Goal: Information Seeking & Learning: Learn about a topic

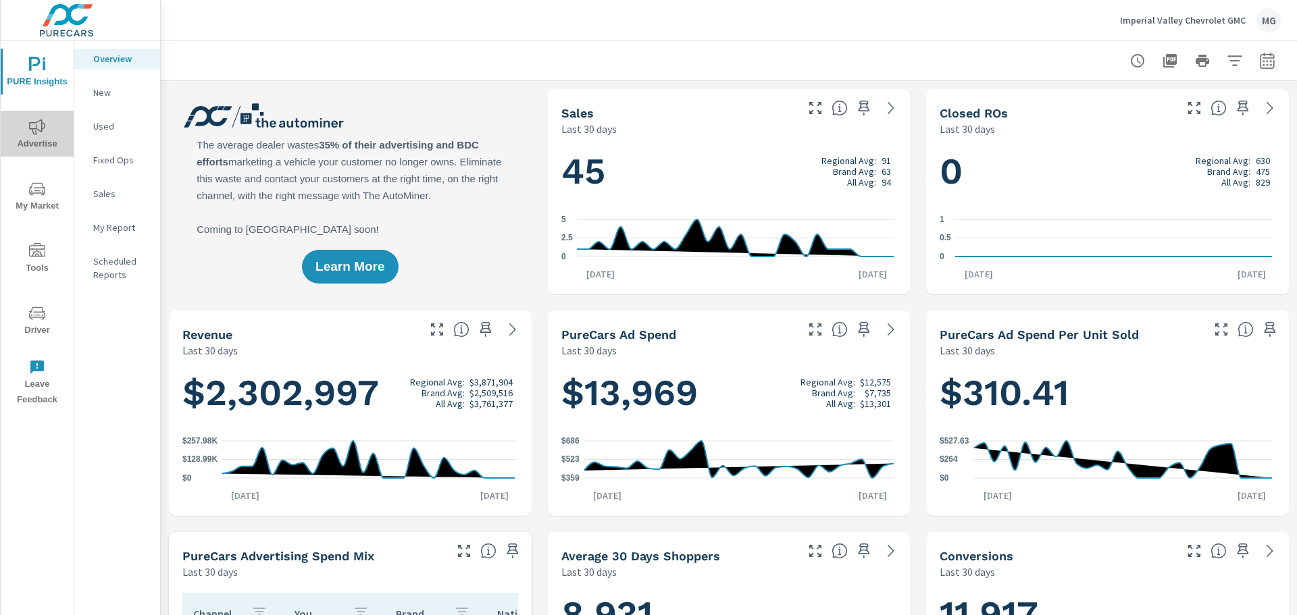
click at [45, 137] on span "Advertise" at bounding box center [37, 135] width 65 height 33
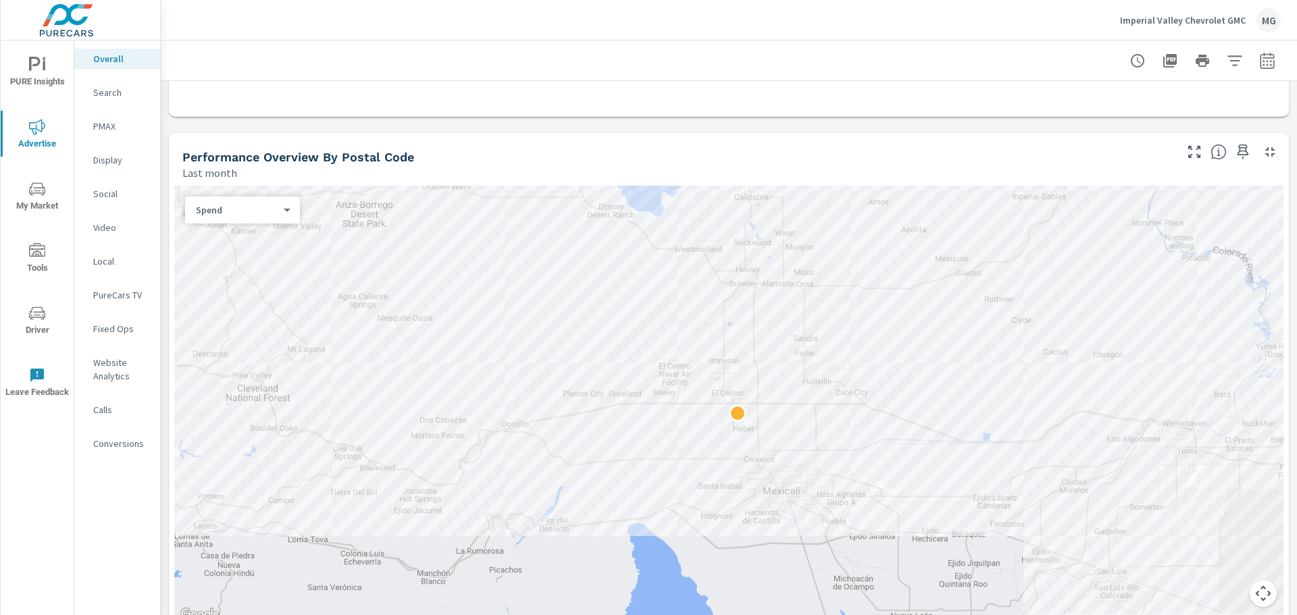
scroll to position [400, 0]
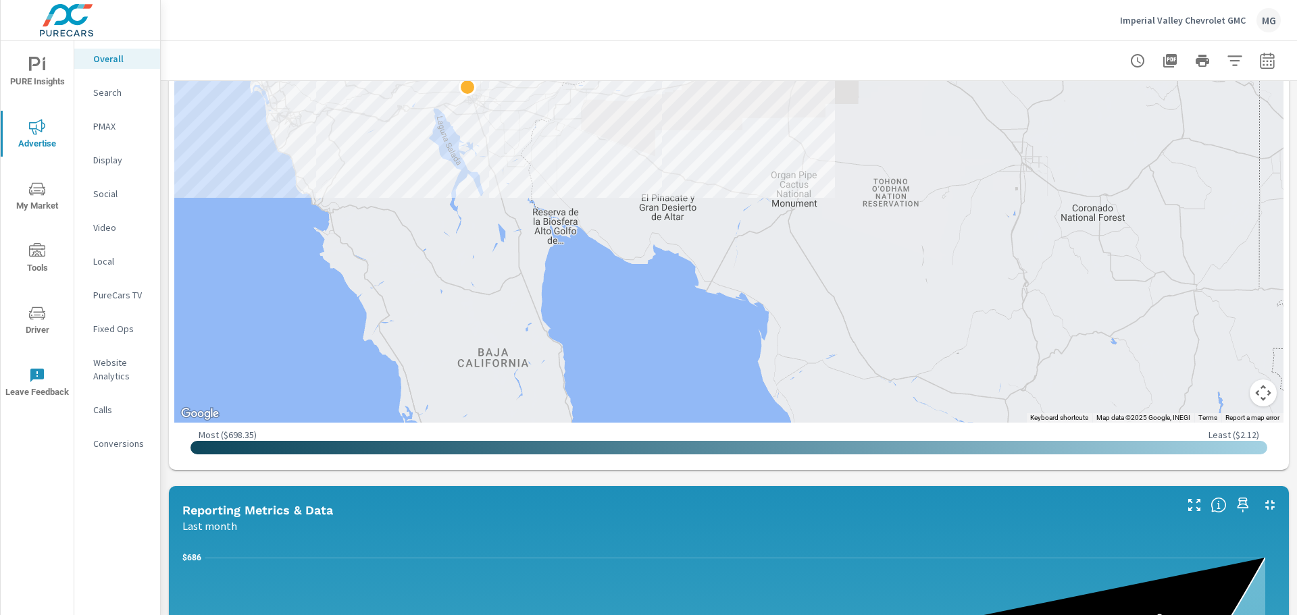
scroll to position [599, 0]
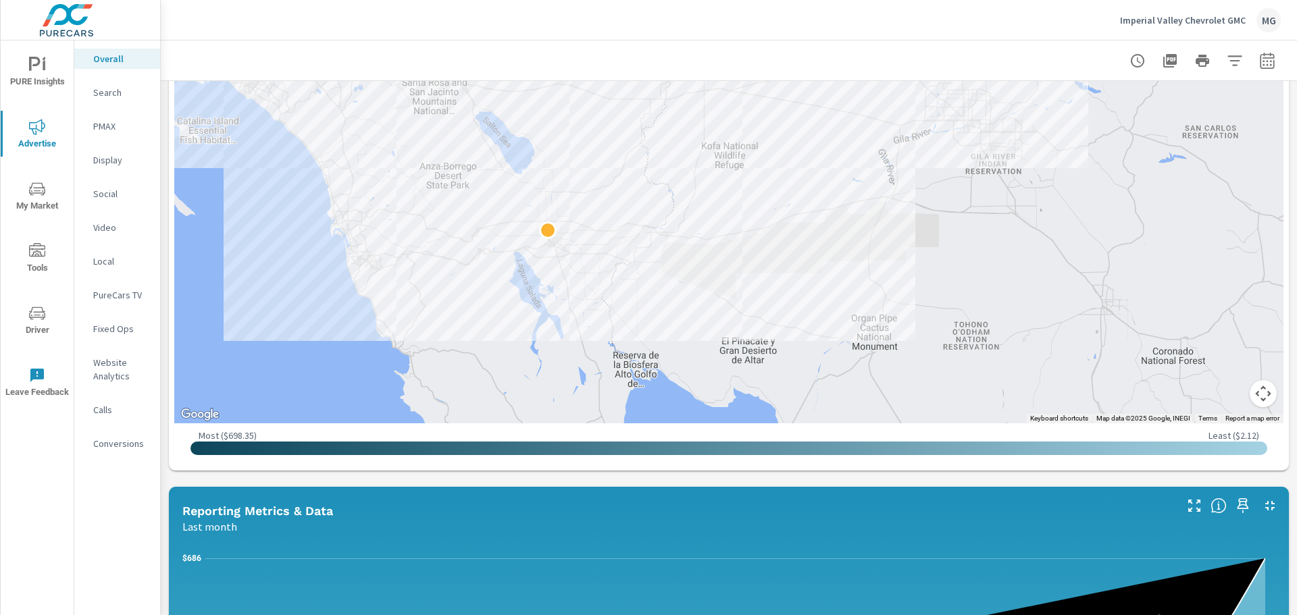
drag, startPoint x: 503, startPoint y: 201, endPoint x: 588, endPoint y: 350, distance: 171.3
click at [588, 350] on div at bounding box center [728, 205] width 1109 height 438
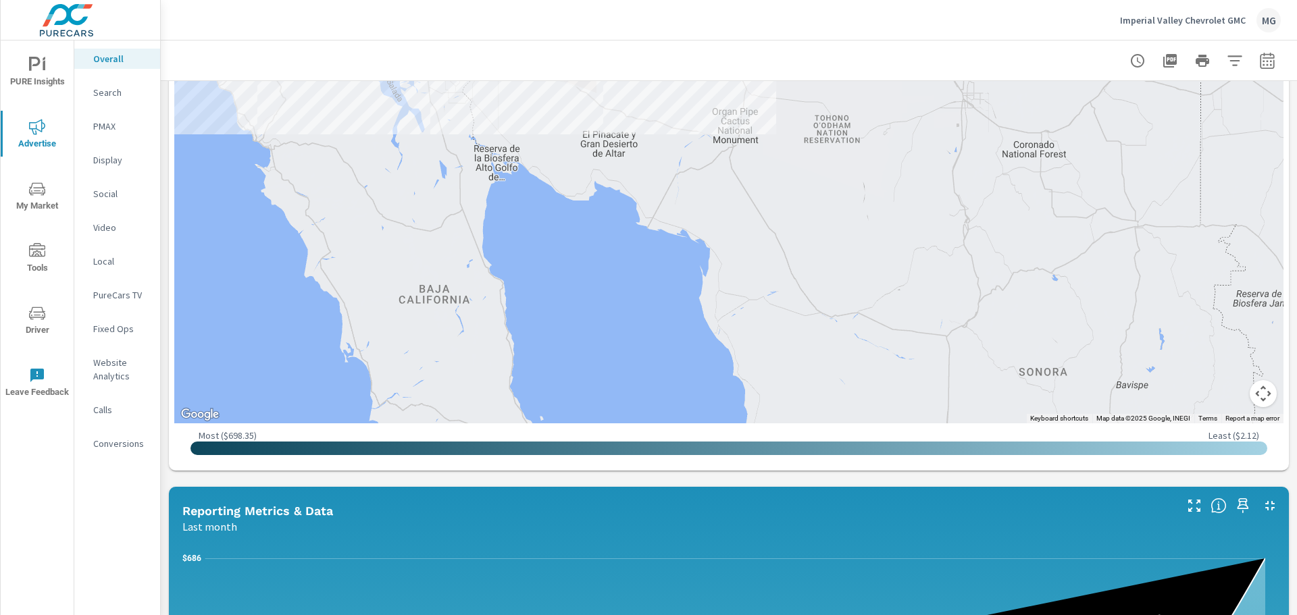
drag, startPoint x: 596, startPoint y: 328, endPoint x: 480, endPoint y: 78, distance: 275.0
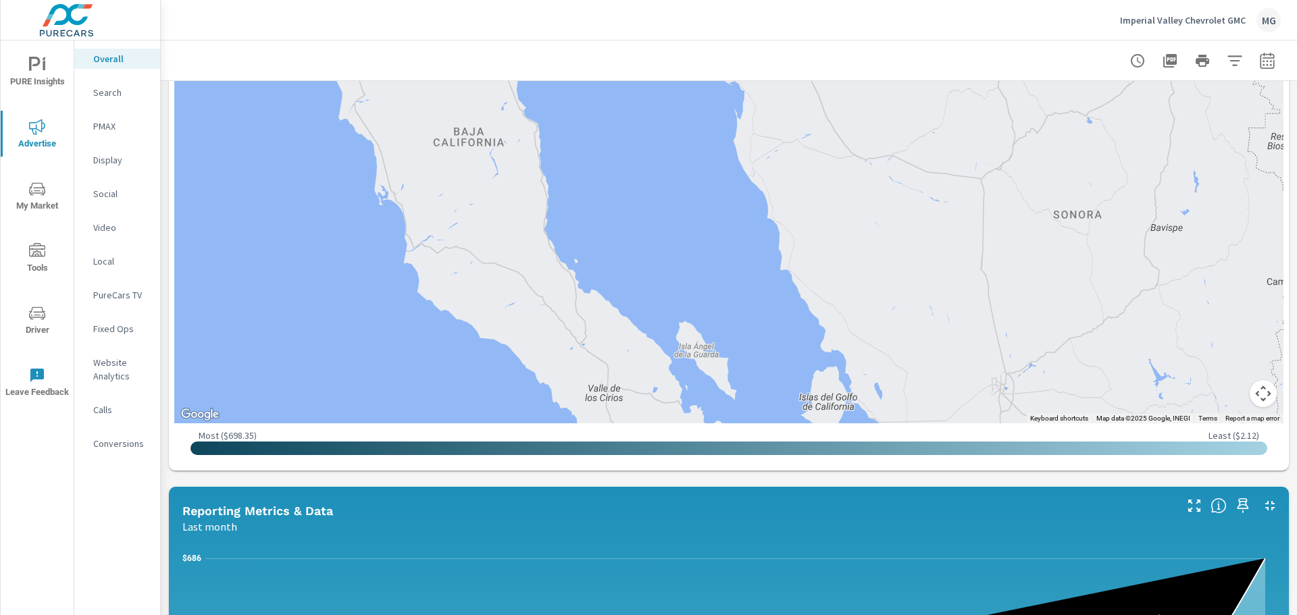
scroll to position [590, 0]
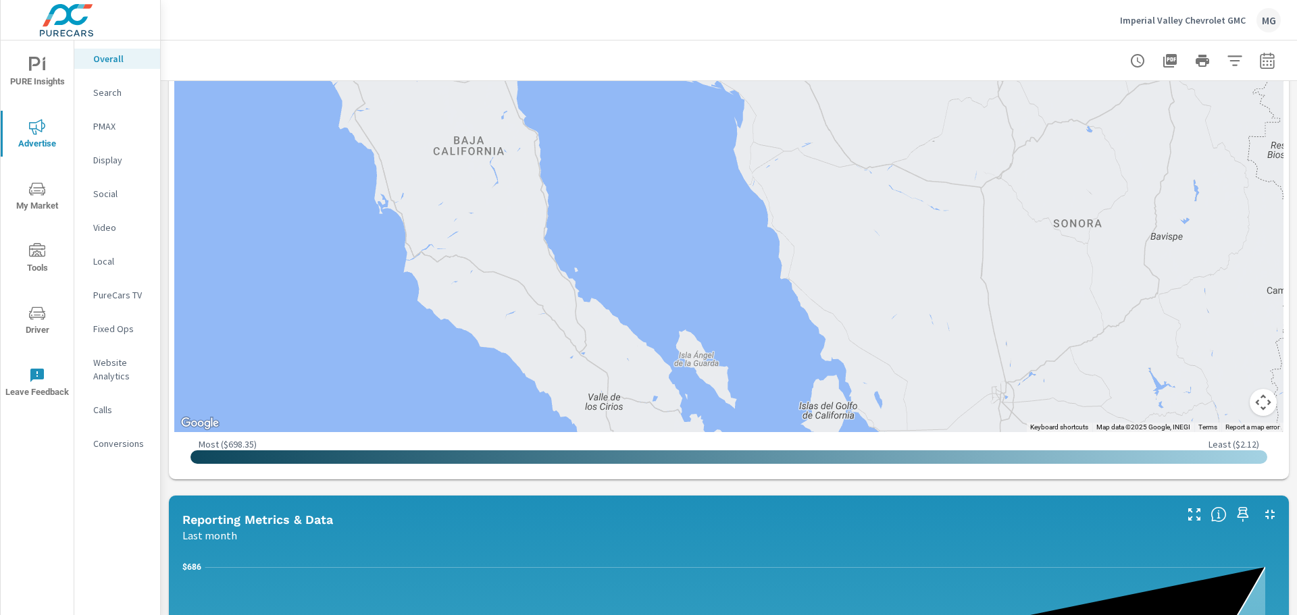
drag, startPoint x: 480, startPoint y: 78, endPoint x: 611, endPoint y: 144, distance: 147.1
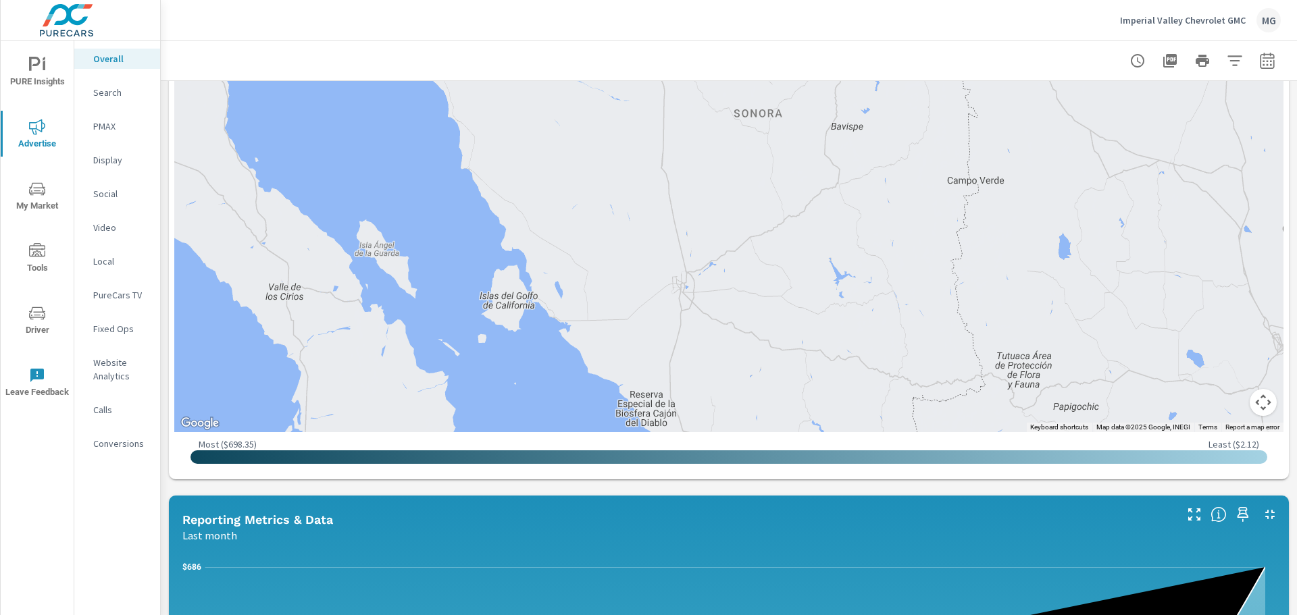
drag, startPoint x: 872, startPoint y: 213, endPoint x: 479, endPoint y: 32, distance: 433.1
click at [479, 32] on div "Imperial Valley Chevrolet GMC MG Overall Performance Imperial Valley Chevrolet …" at bounding box center [729, 307] width 1136 height 615
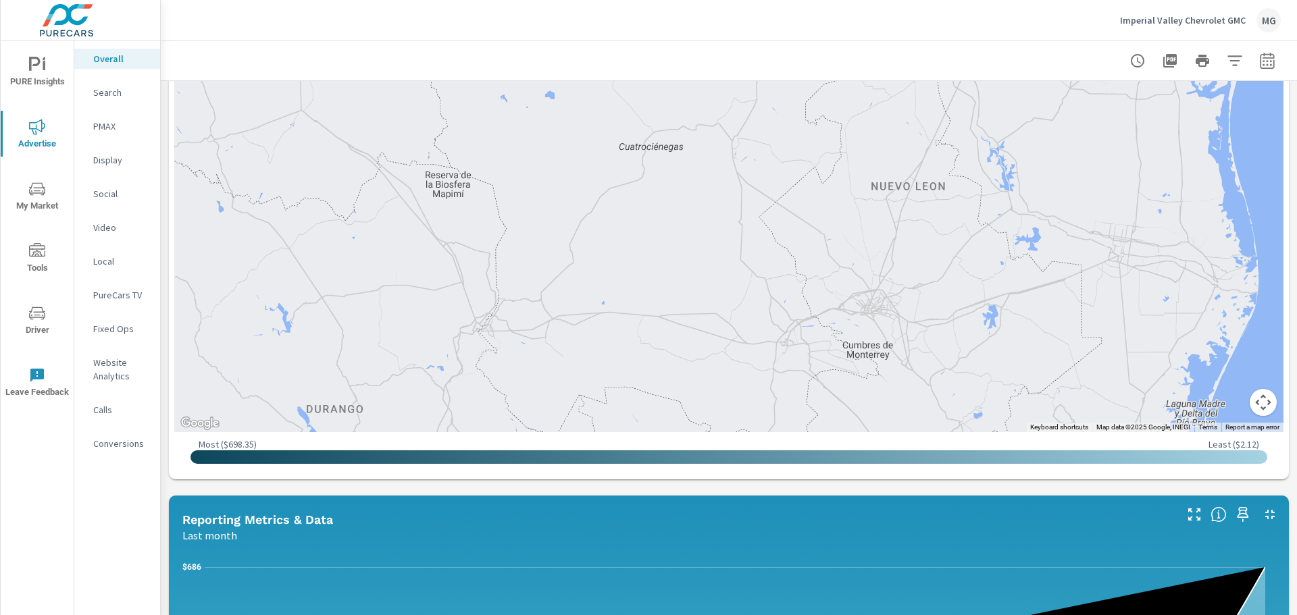
drag, startPoint x: 755, startPoint y: 191, endPoint x: 715, endPoint y: 143, distance: 62.9
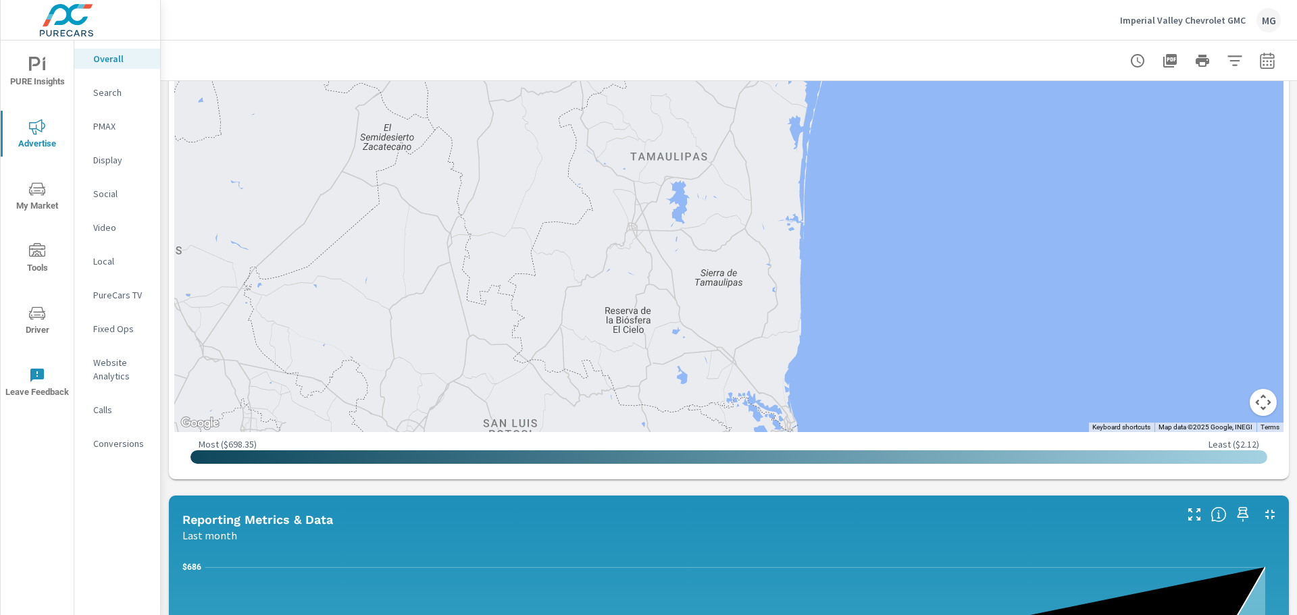
drag, startPoint x: 718, startPoint y: 321, endPoint x: 759, endPoint y: 126, distance: 199.5
click at [759, 126] on div at bounding box center [728, 214] width 1109 height 438
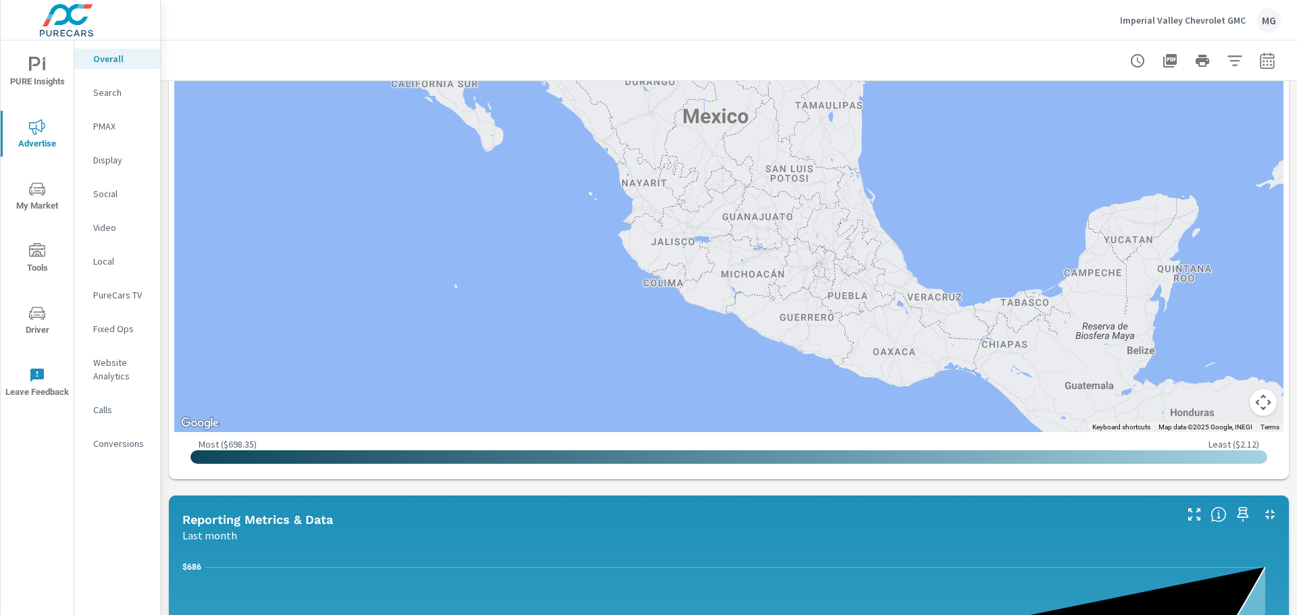
drag, startPoint x: 909, startPoint y: 174, endPoint x: 716, endPoint y: 243, distance: 204.5
click at [716, 243] on div at bounding box center [728, 214] width 1109 height 438
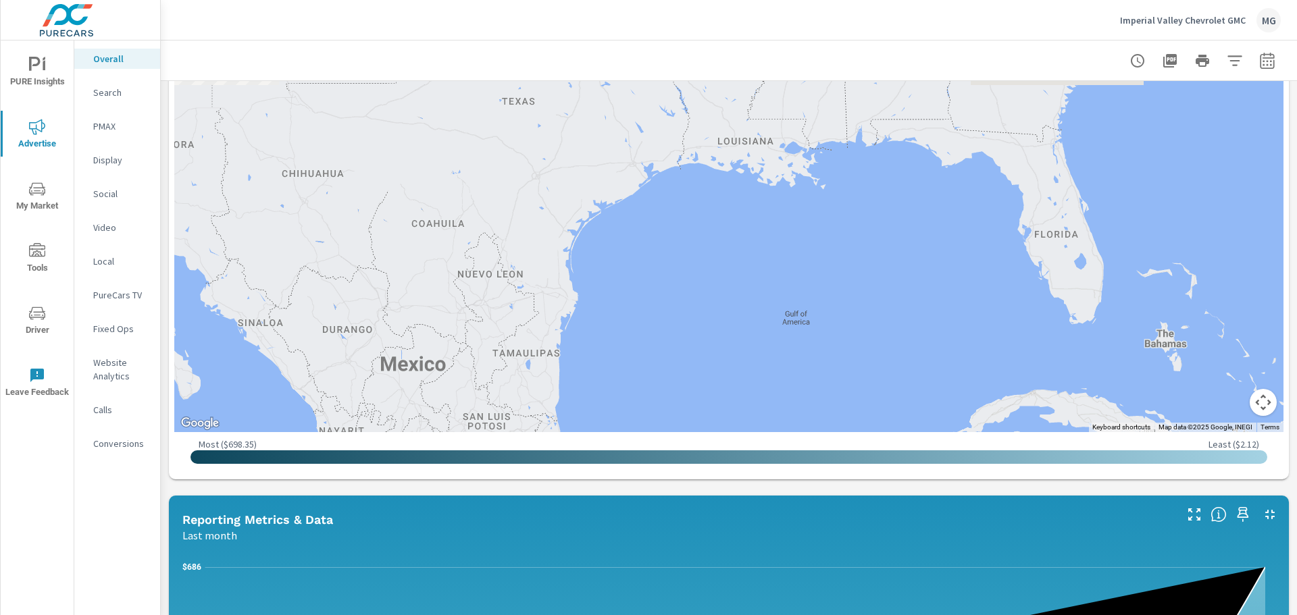
drag, startPoint x: 662, startPoint y: 149, endPoint x: 670, endPoint y: 339, distance: 190.7
click at [670, 339] on div at bounding box center [728, 214] width 1109 height 438
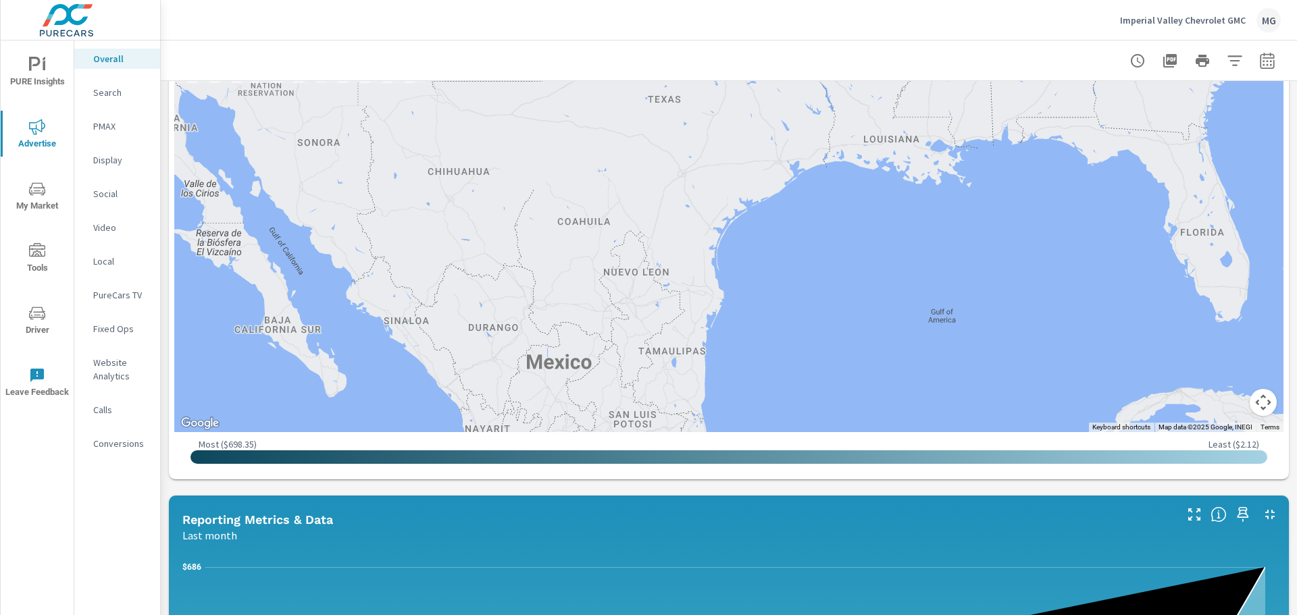
drag, startPoint x: 500, startPoint y: 325, endPoint x: 649, endPoint y: 324, distance: 149.3
click at [649, 324] on div at bounding box center [728, 214] width 1109 height 438
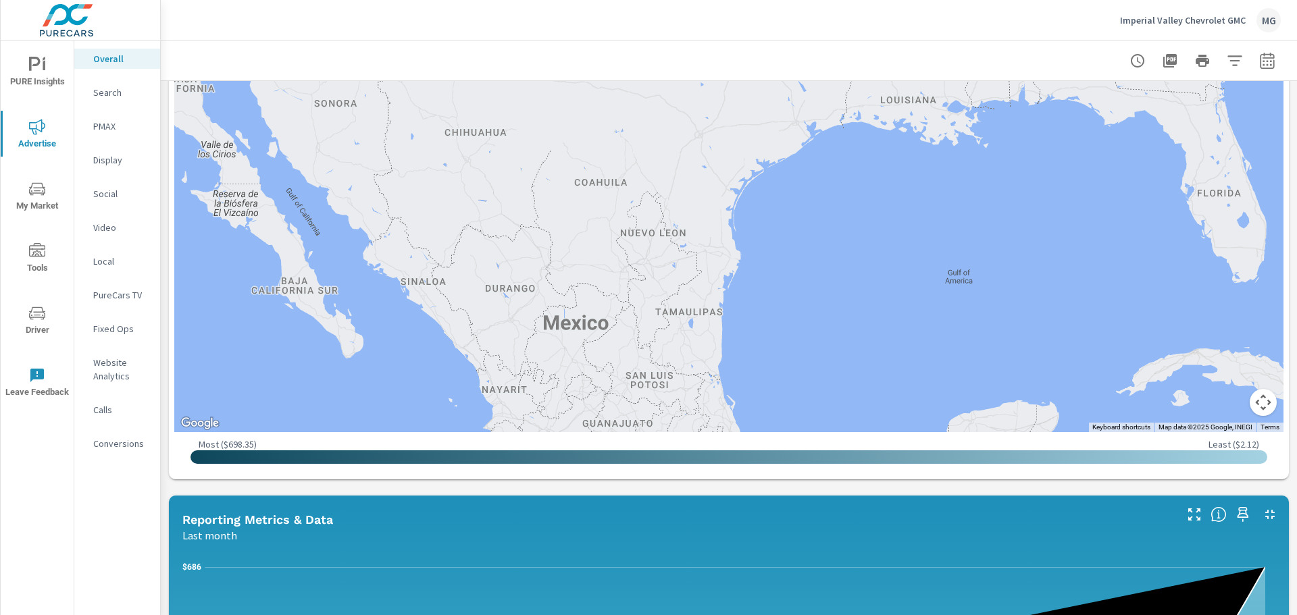
drag, startPoint x: 477, startPoint y: 297, endPoint x: 507, endPoint y: 245, distance: 60.5
click at [507, 245] on div at bounding box center [728, 214] width 1109 height 438
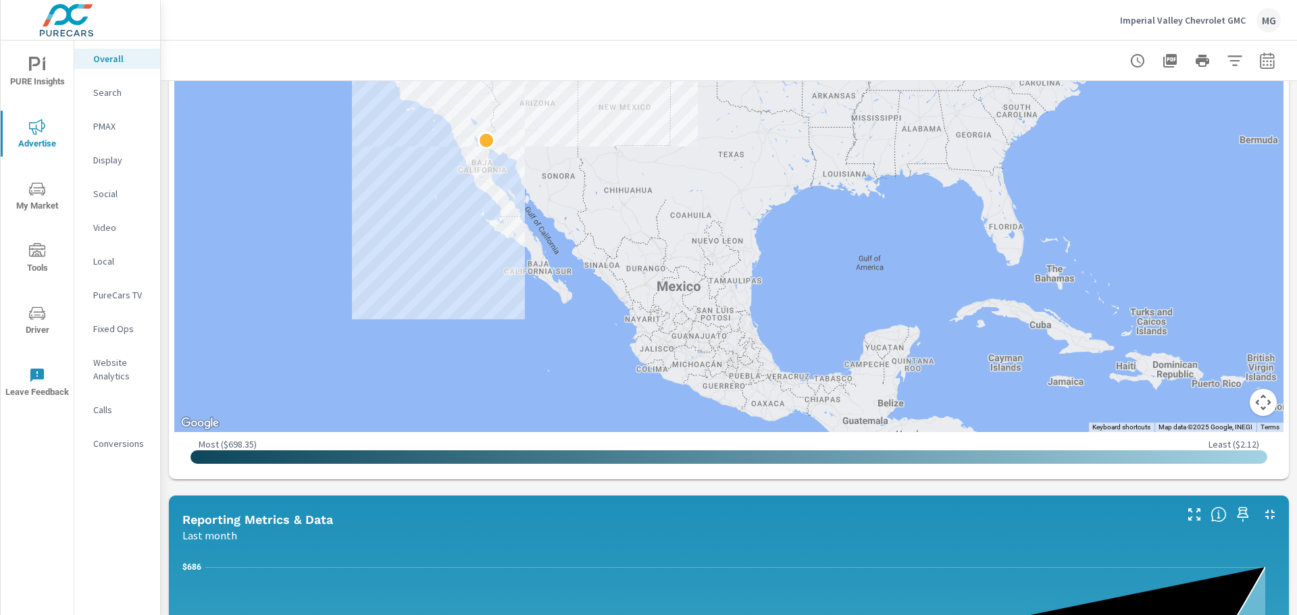
drag, startPoint x: 959, startPoint y: 189, endPoint x: 806, endPoint y: 249, distance: 164.1
click at [806, 249] on div at bounding box center [728, 214] width 1109 height 438
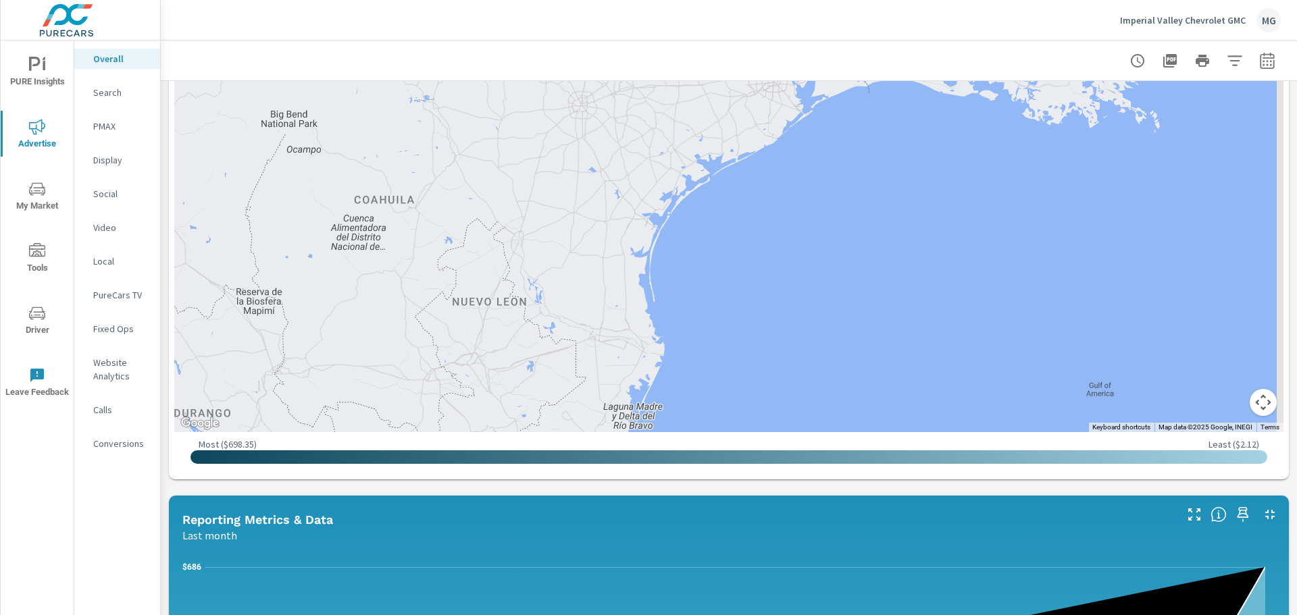
drag, startPoint x: 584, startPoint y: 311, endPoint x: 576, endPoint y: 517, distance: 205.5
click at [576, 517] on div "Paid Media Performance Last month $14,466 Spend $200.91 Spend Per Unit Sold 733…" at bounding box center [729, 432] width 1136 height 1883
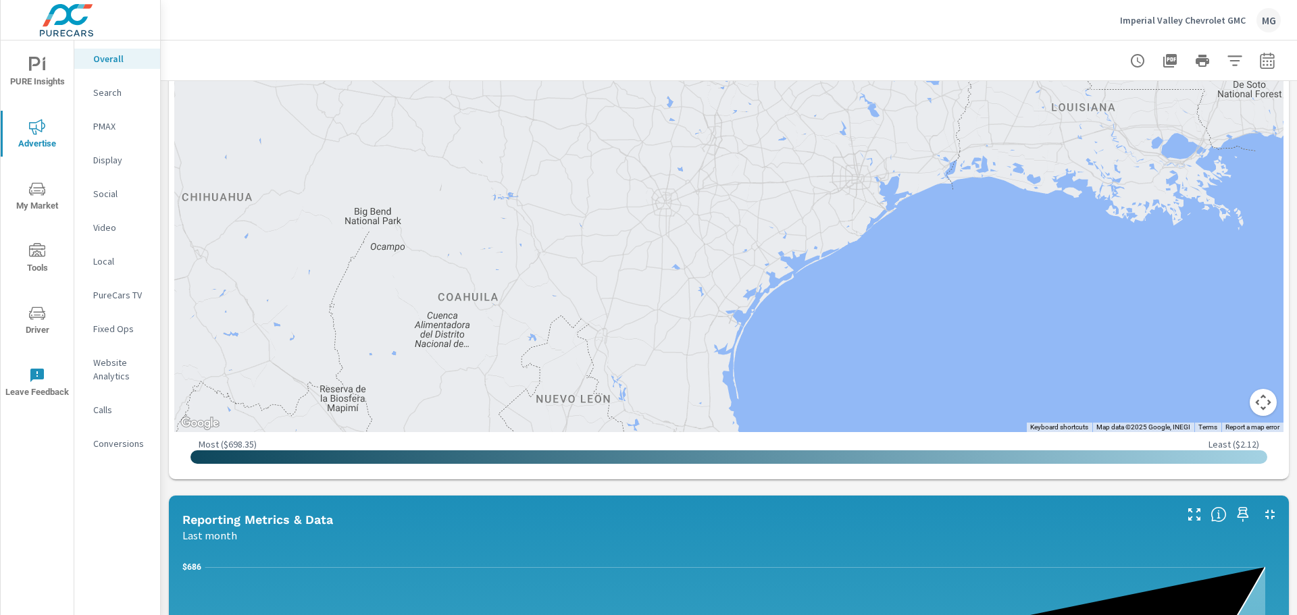
drag, startPoint x: 584, startPoint y: 276, endPoint x: 729, endPoint y: 353, distance: 163.5
click at [729, 353] on div at bounding box center [728, 214] width 1109 height 438
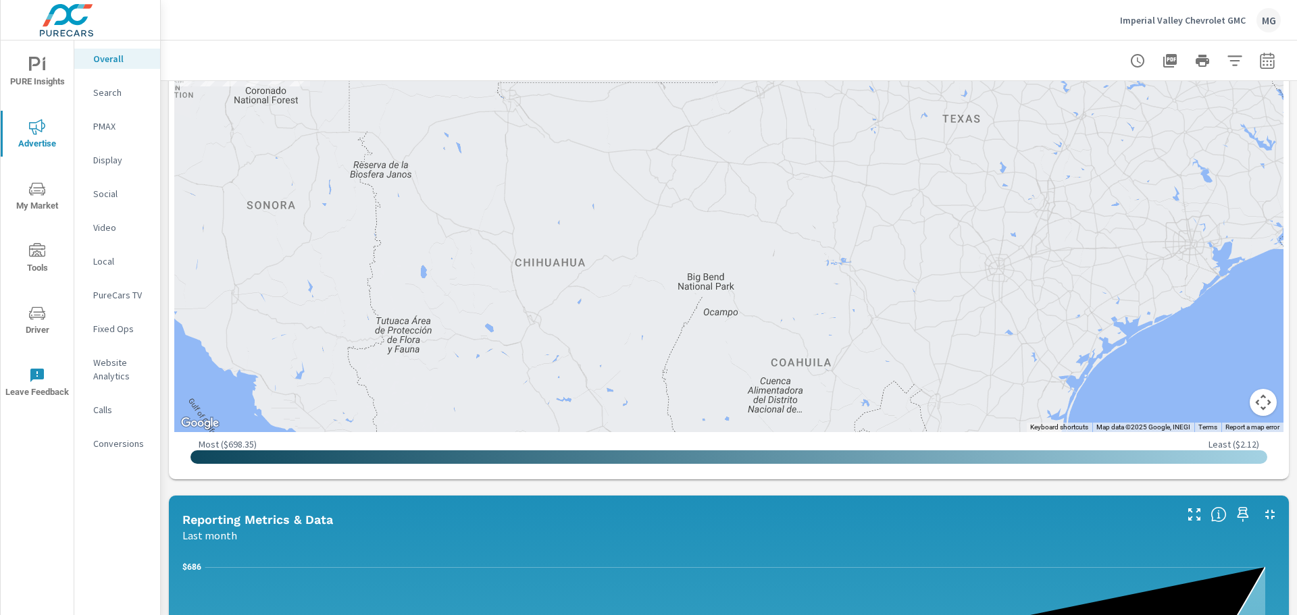
drag, startPoint x: 575, startPoint y: 328, endPoint x: 763, endPoint y: 459, distance: 229.6
click at [763, 459] on div "← Move left → Move right ↑ Move up ↓ Move down + Zoom in - Zoom out Home Jump l…" at bounding box center [728, 235] width 1109 height 480
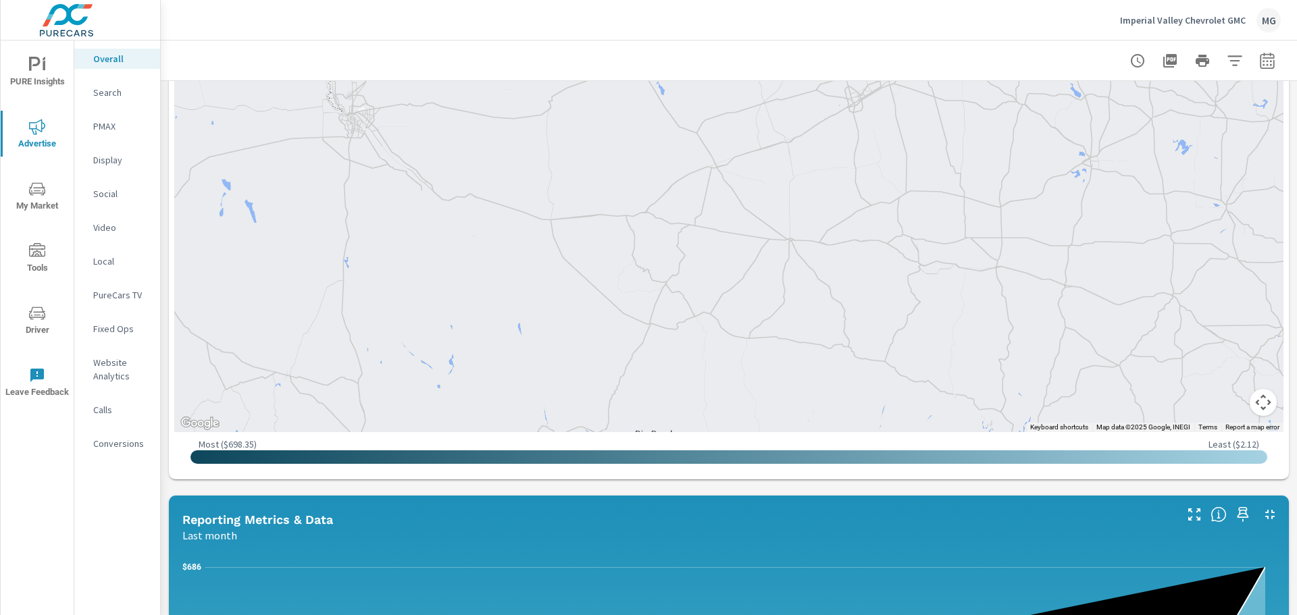
drag, startPoint x: 661, startPoint y: 293, endPoint x: 973, endPoint y: 328, distance: 314.7
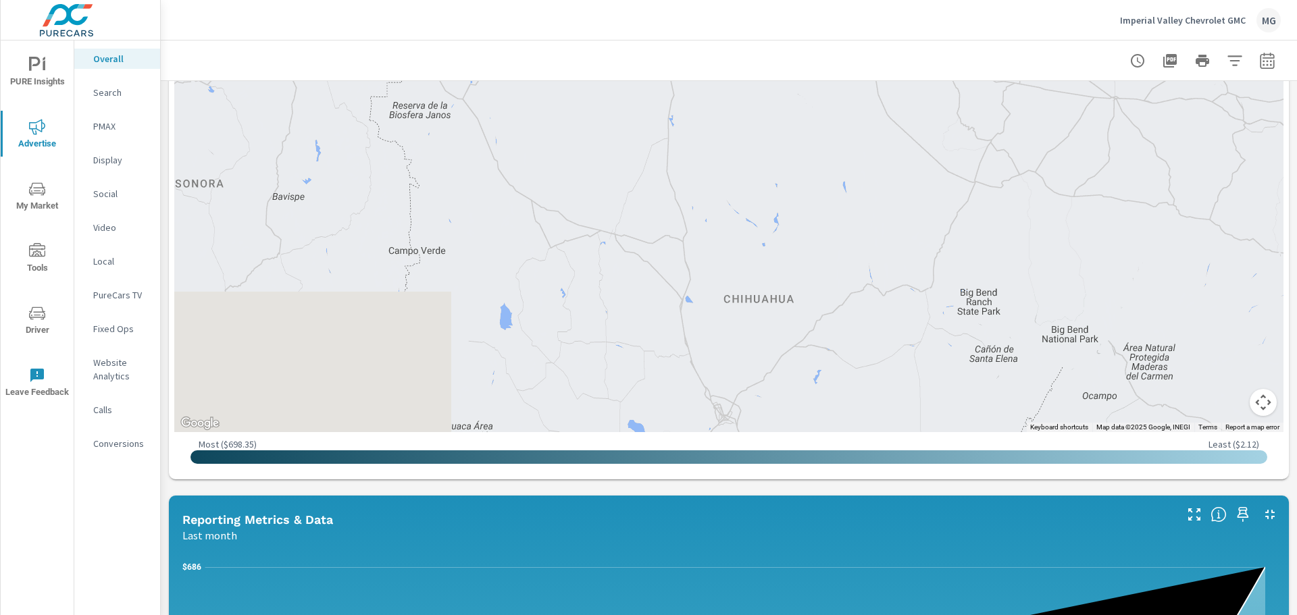
drag, startPoint x: 788, startPoint y: 329, endPoint x: 806, endPoint y: 145, distance: 185.3
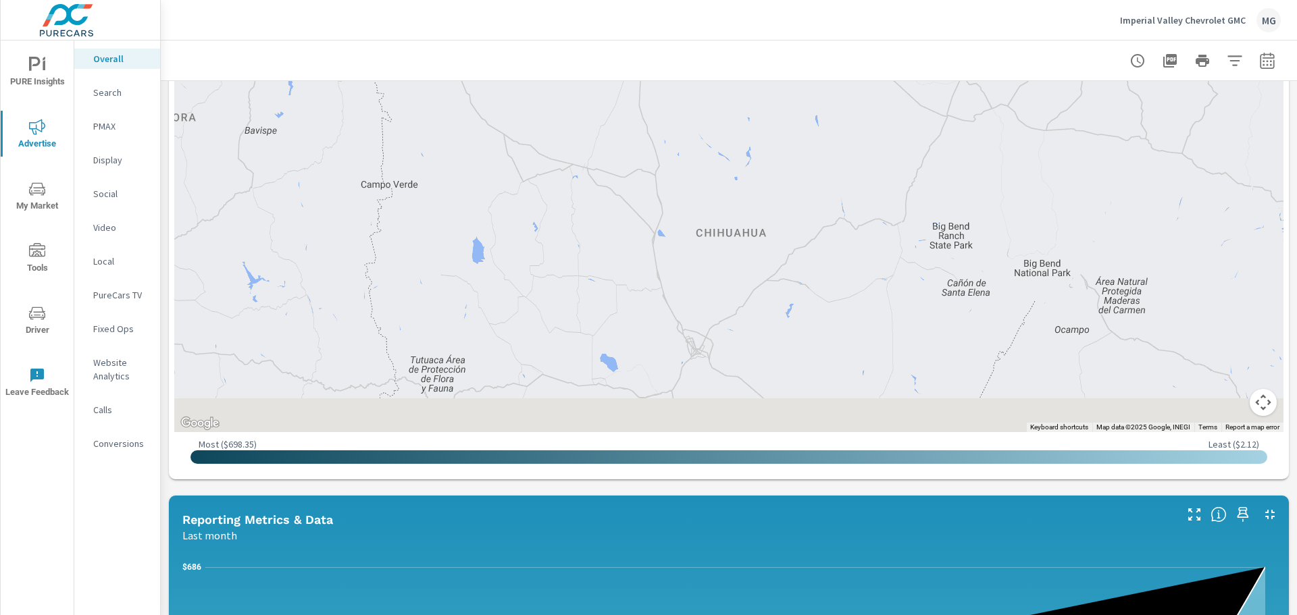
drag, startPoint x: 905, startPoint y: 299, endPoint x: 835, endPoint y: 161, distance: 154.7
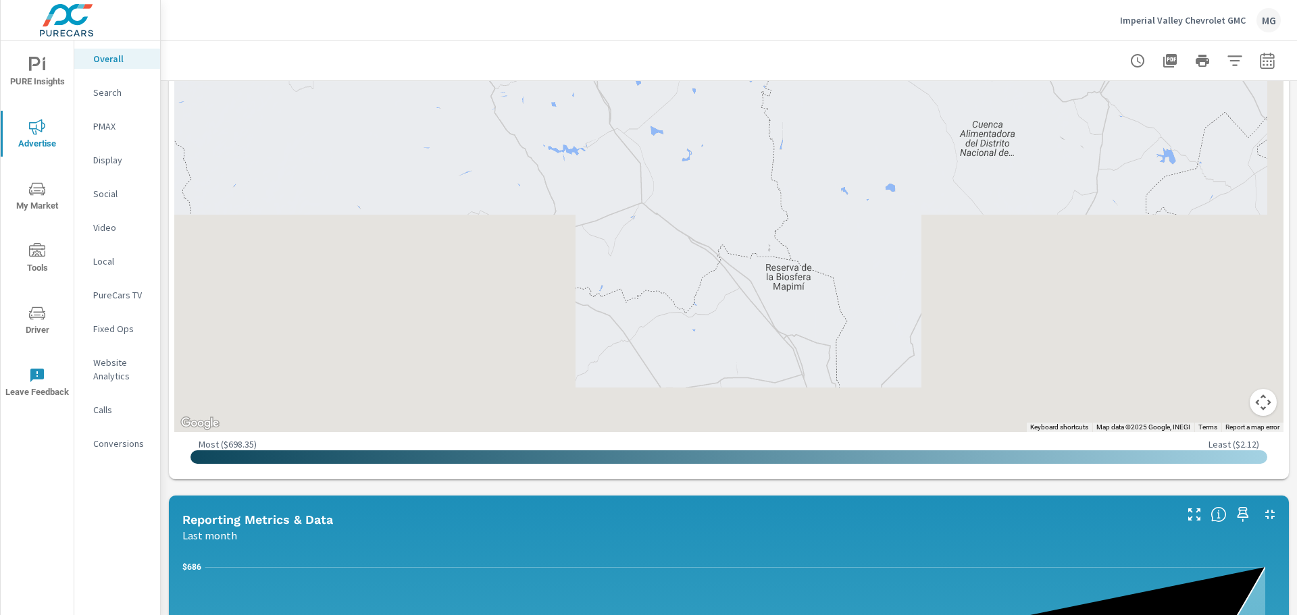
drag, startPoint x: 886, startPoint y: 340, endPoint x: 763, endPoint y: 110, distance: 260.2
click at [763, 110] on div at bounding box center [1259, 356] width 1297 height 730
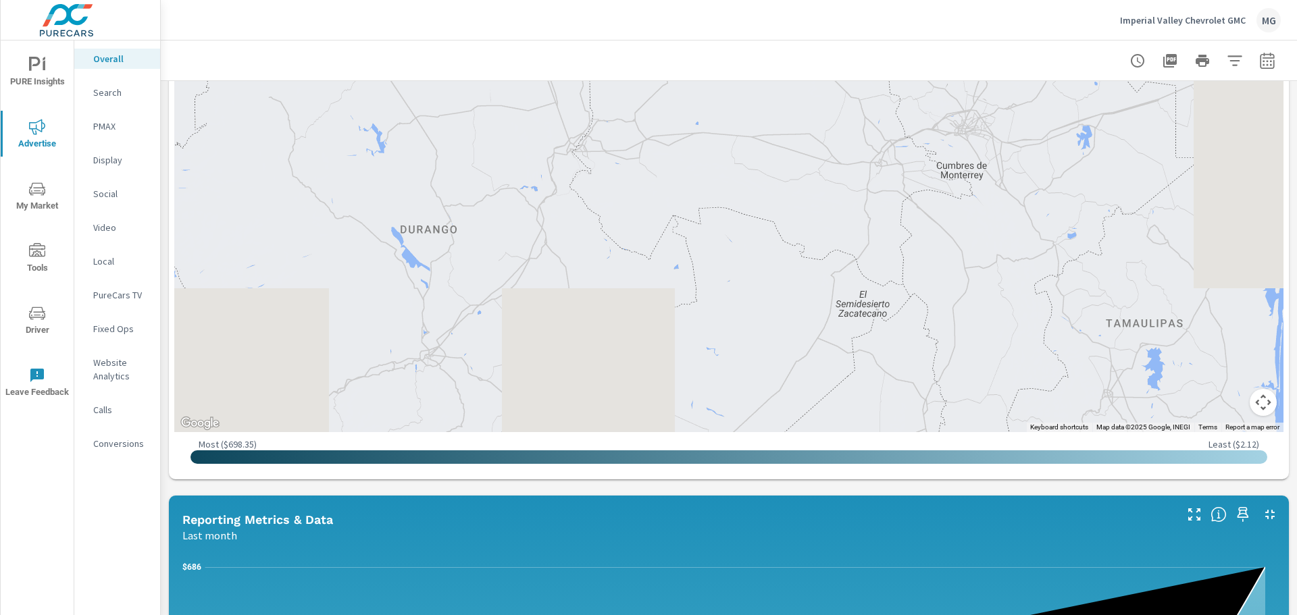
drag, startPoint x: 892, startPoint y: 336, endPoint x: 674, endPoint y: 113, distance: 312.4
click at [674, 113] on div at bounding box center [1162, 357] width 1297 height 730
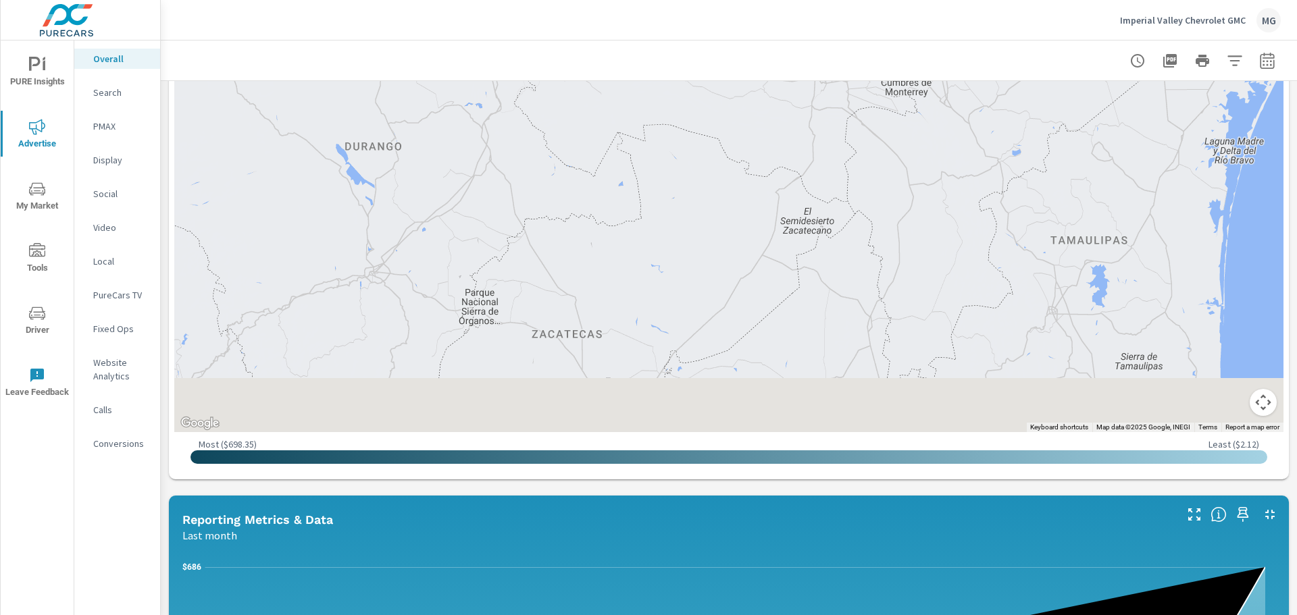
drag, startPoint x: 825, startPoint y: 334, endPoint x: 763, endPoint y: 226, distance: 124.9
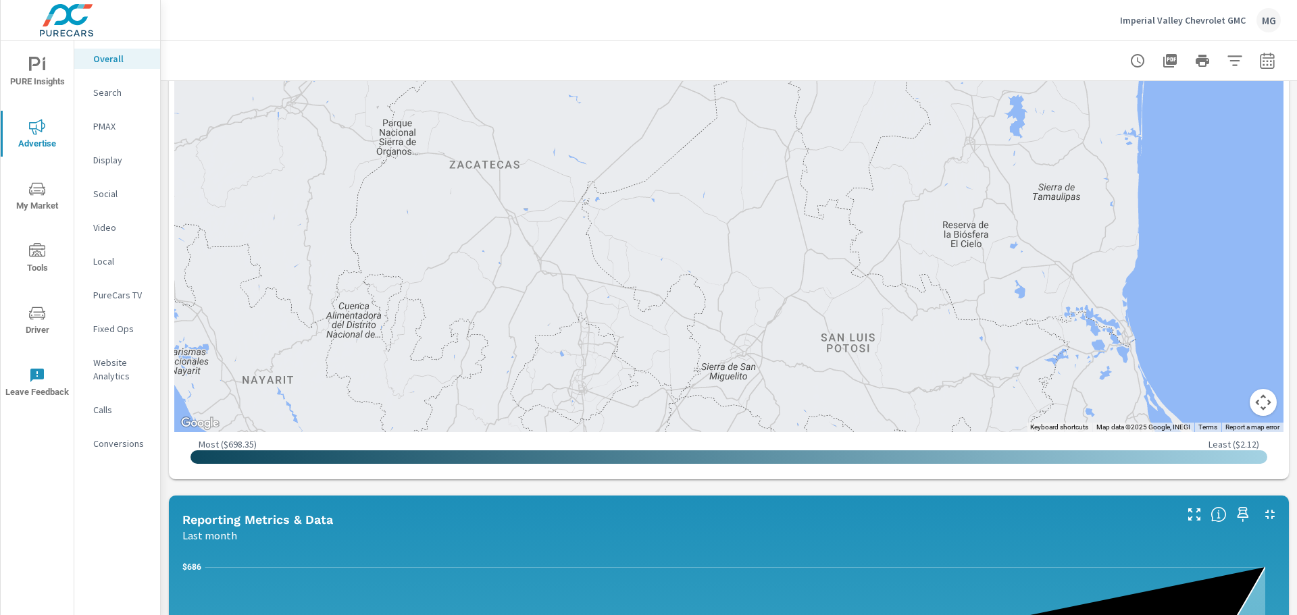
click at [870, 184] on div at bounding box center [1301, 424] width 1297 height 730
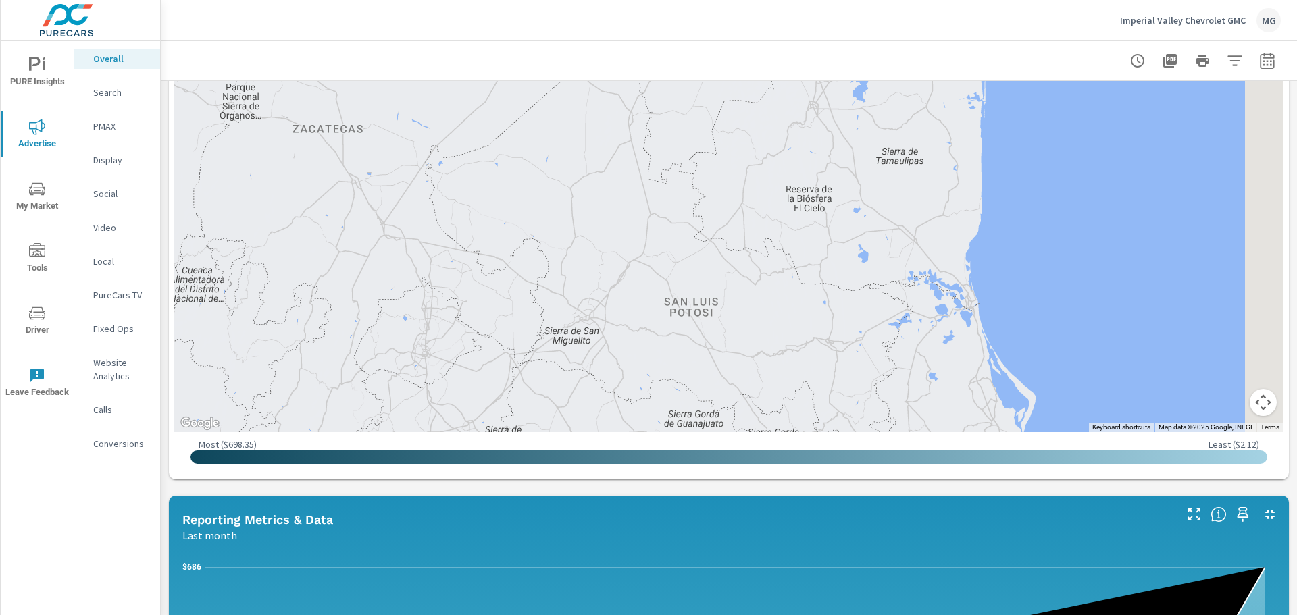
drag, startPoint x: 946, startPoint y: 288, endPoint x: 711, endPoint y: 130, distance: 283.3
click at [711, 178] on div at bounding box center [1220, 543] width 1297 height 730
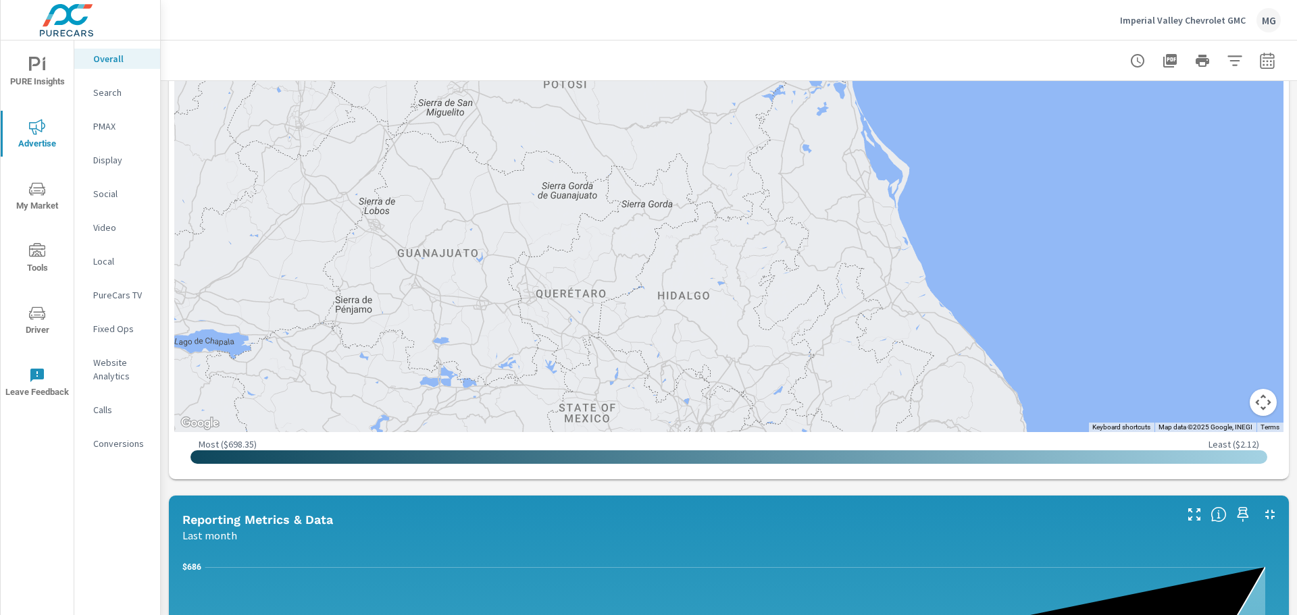
drag, startPoint x: 886, startPoint y: 335, endPoint x: 865, endPoint y: 389, distance: 57.7
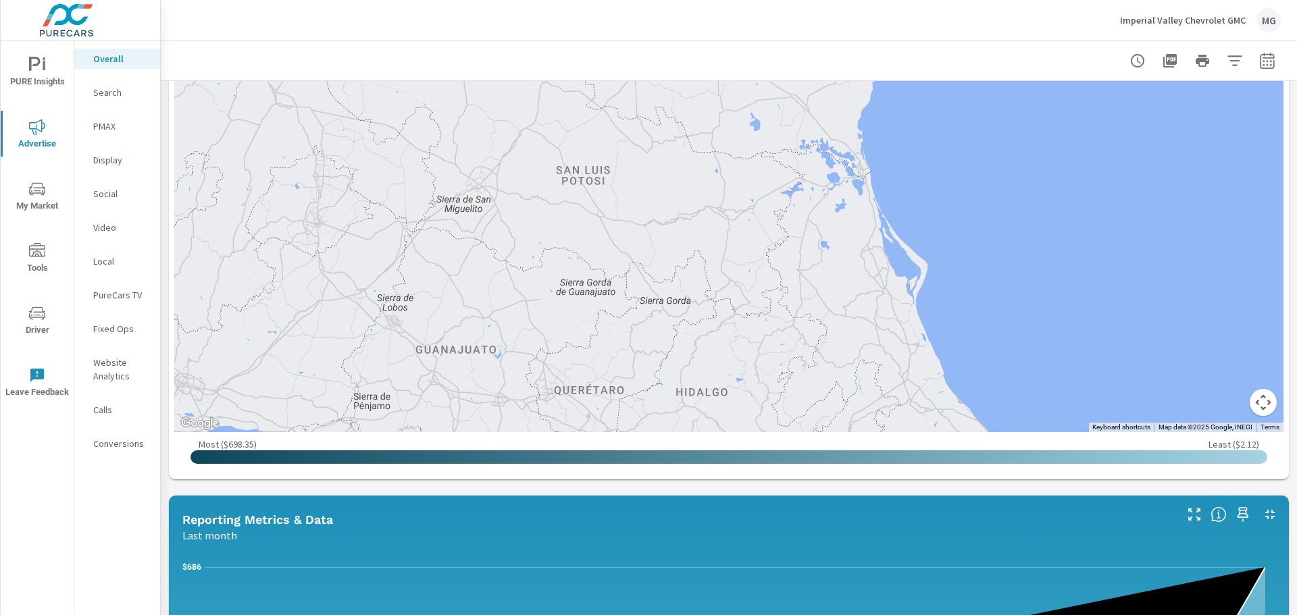
drag, startPoint x: 801, startPoint y: 245, endPoint x: 836, endPoint y: 345, distance: 105.7
click at [836, 345] on div at bounding box center [728, 214] width 1109 height 438
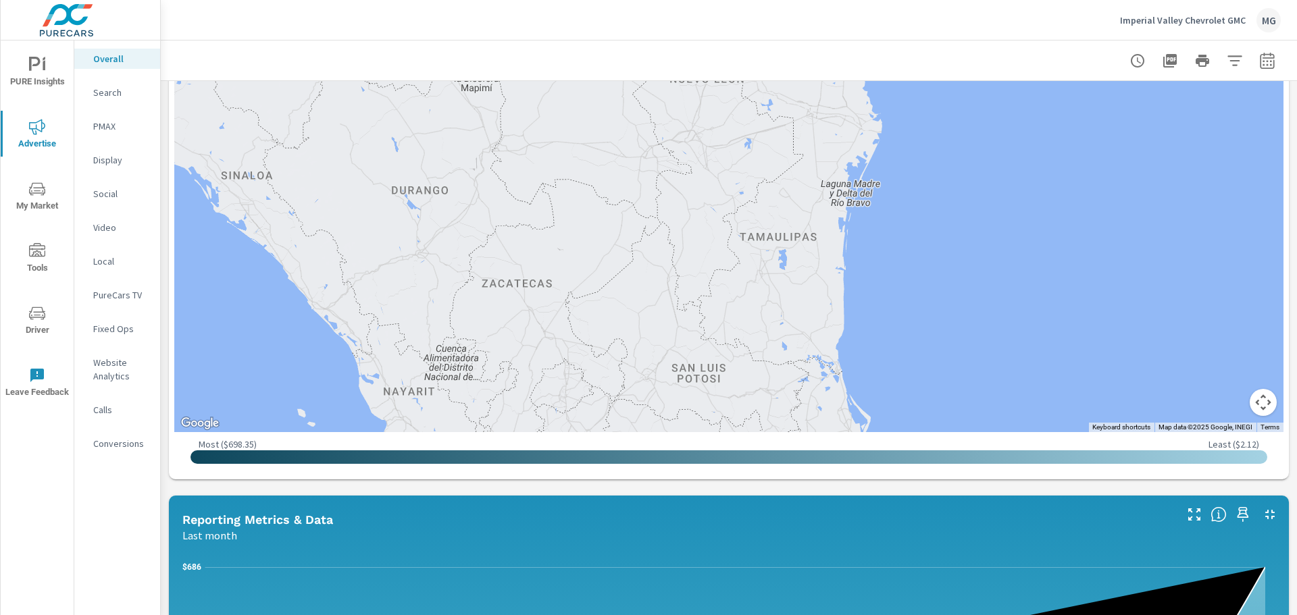
drag, startPoint x: 807, startPoint y: 326, endPoint x: 748, endPoint y: 417, distance: 108.5
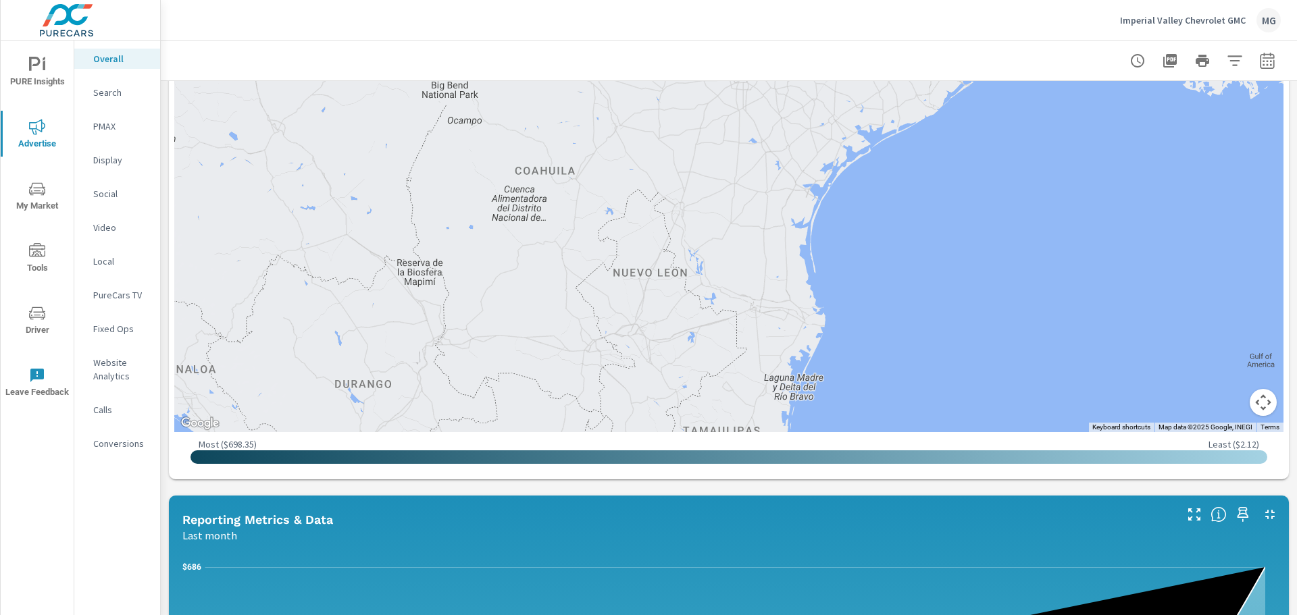
drag, startPoint x: 734, startPoint y: 309, endPoint x: 736, endPoint y: 425, distance: 116.2
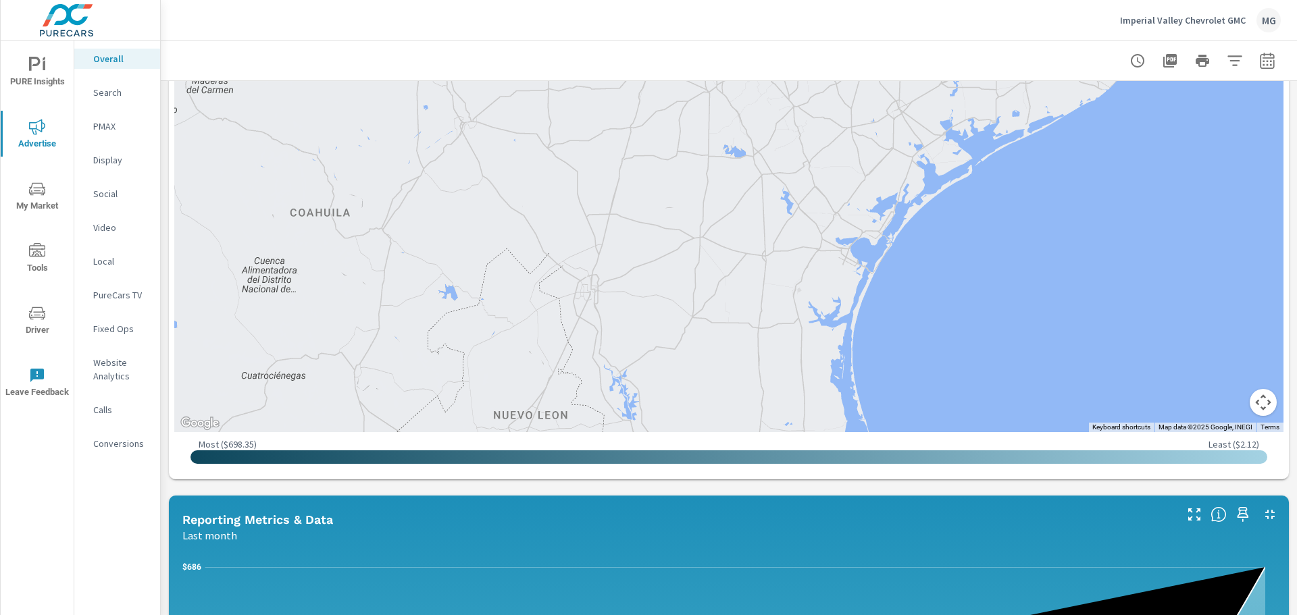
drag, startPoint x: 768, startPoint y: 297, endPoint x: 771, endPoint y: 143, distance: 154.7
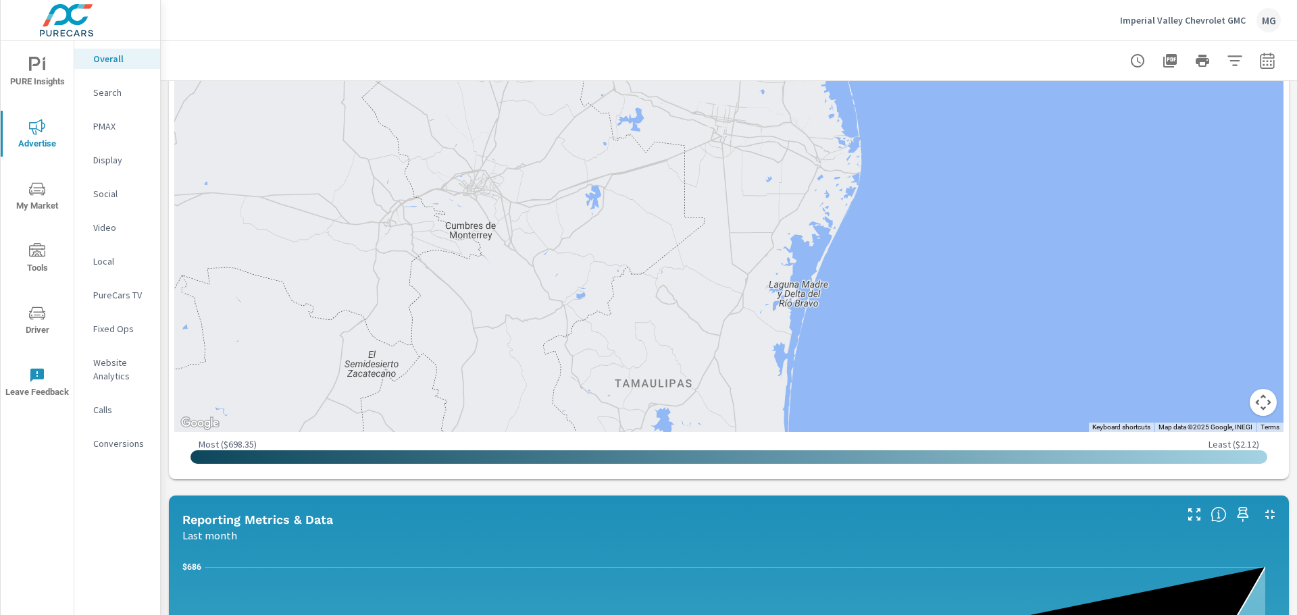
drag, startPoint x: 730, startPoint y: 304, endPoint x: 698, endPoint y: 152, distance: 155.4
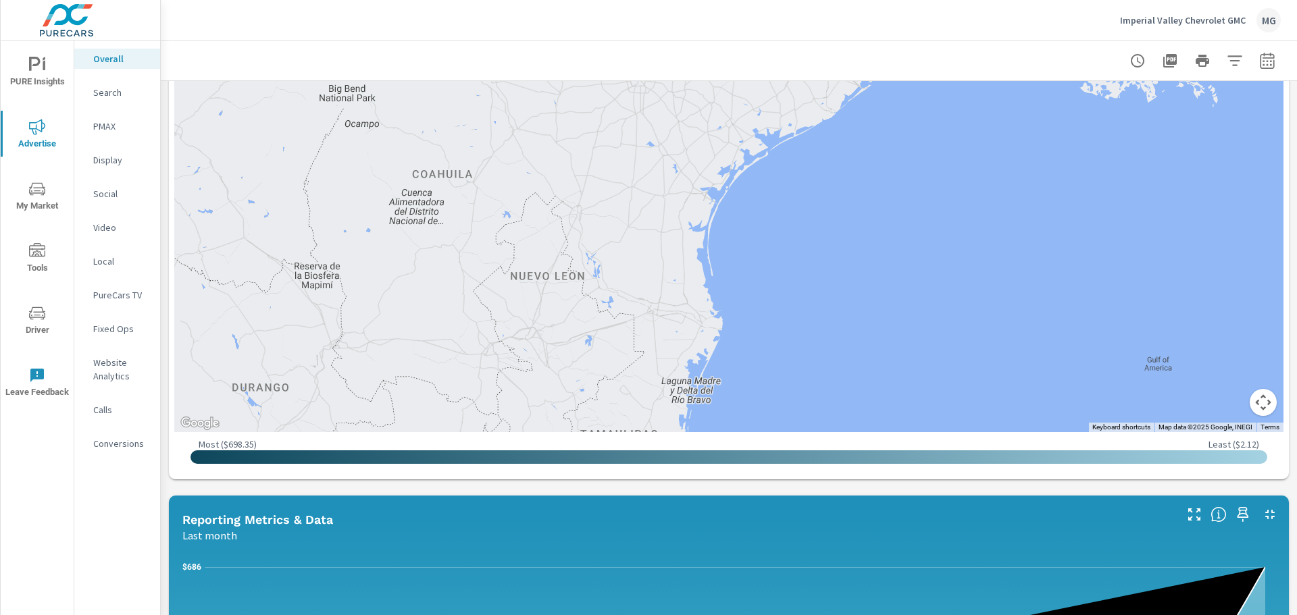
drag, startPoint x: 678, startPoint y: 247, endPoint x: 607, endPoint y: 414, distance: 181.3
click at [607, 414] on div at bounding box center [728, 214] width 1109 height 438
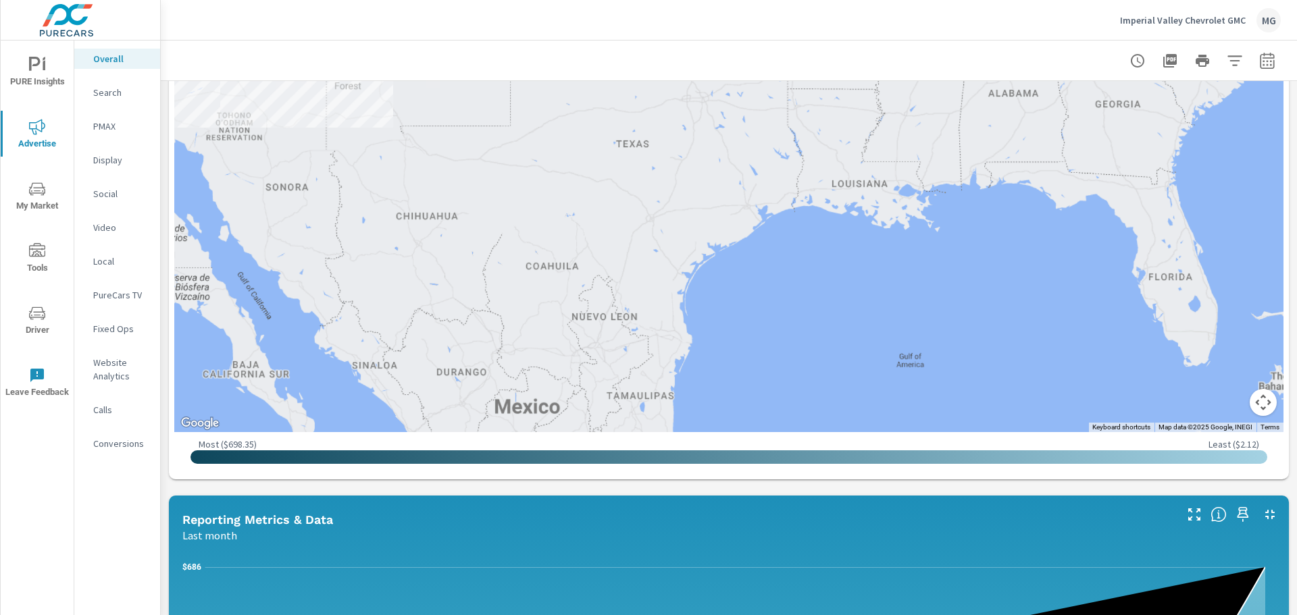
drag, startPoint x: 628, startPoint y: 223, endPoint x: 632, endPoint y: 332, distance: 108.8
click at [632, 332] on div at bounding box center [728, 214] width 1109 height 438
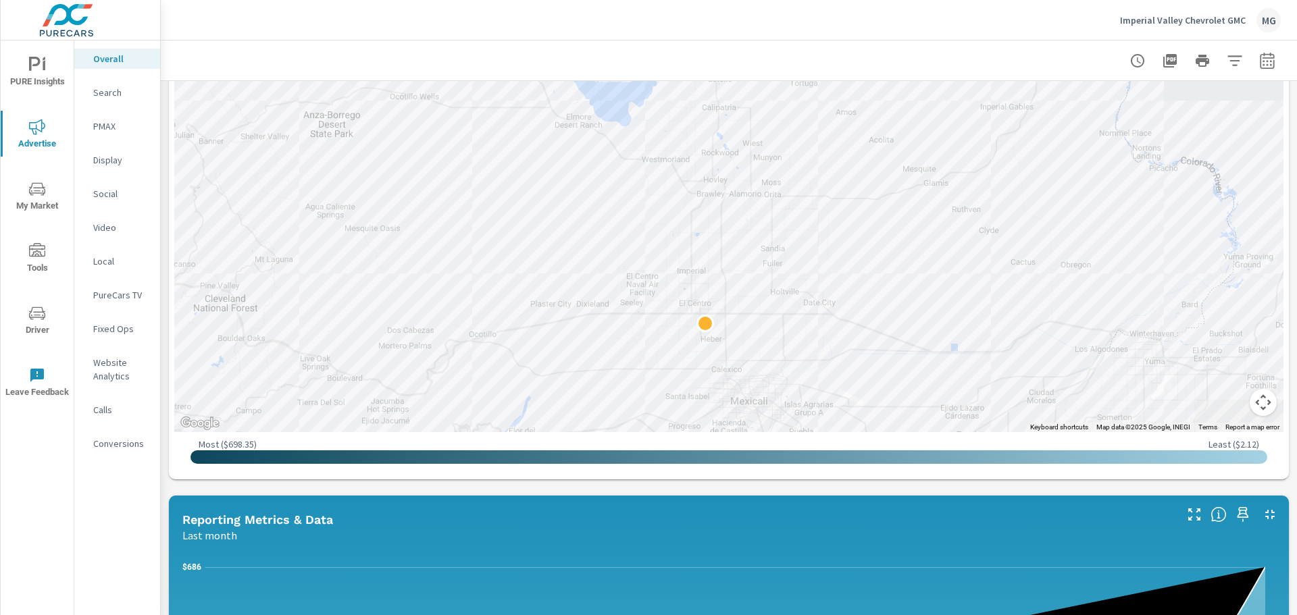
drag, startPoint x: 588, startPoint y: 321, endPoint x: 661, endPoint y: 459, distance: 156.2
click at [661, 459] on div "← Move left → Move right ↑ Move up ↓ Move down + Zoom in - Zoom out Home Jump l…" at bounding box center [728, 235] width 1109 height 480
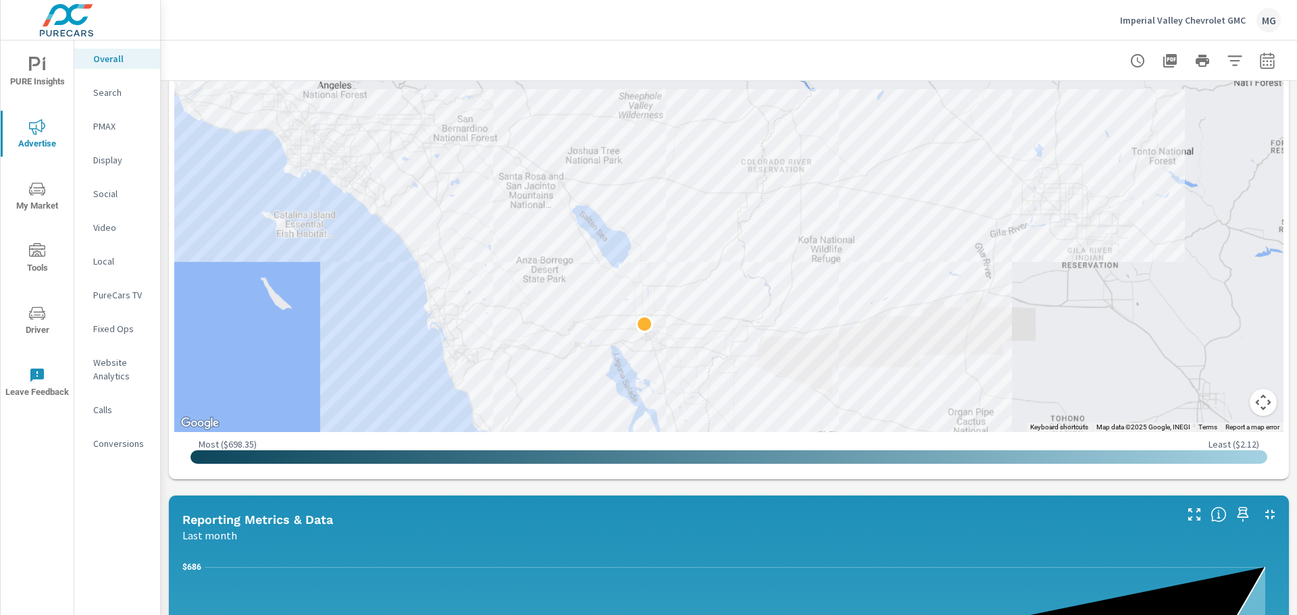
click at [95, 197] on p "Social" at bounding box center [121, 194] width 56 height 14
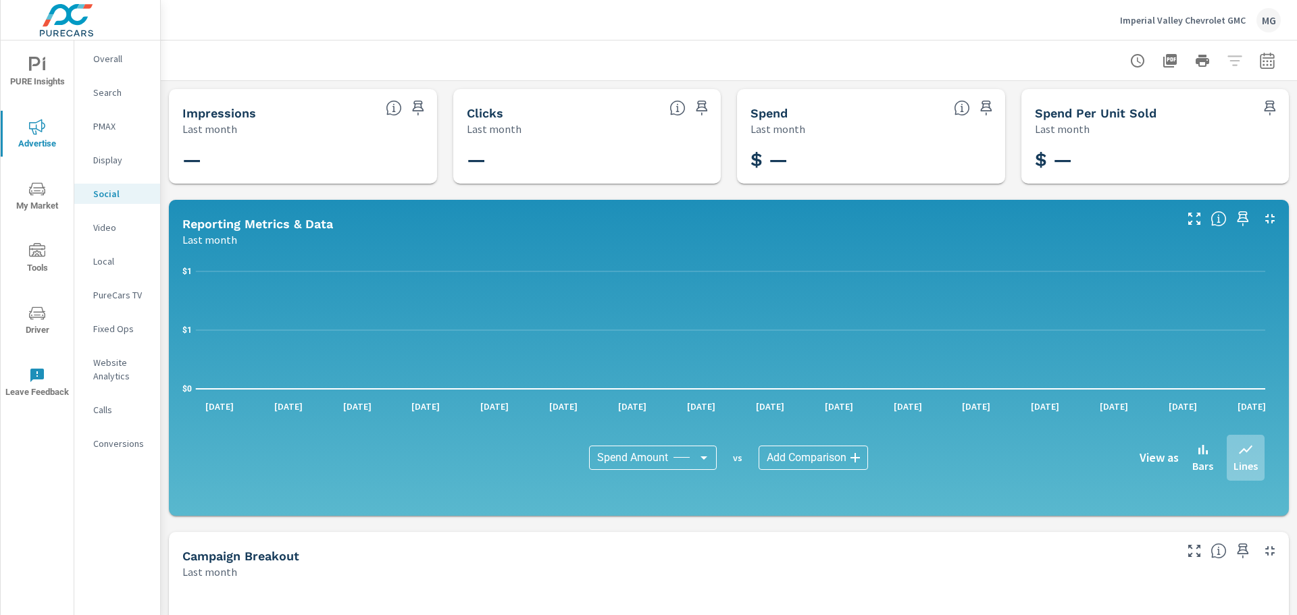
click at [109, 159] on p "Display" at bounding box center [121, 160] width 56 height 14
